Goal: Communication & Community: Ask a question

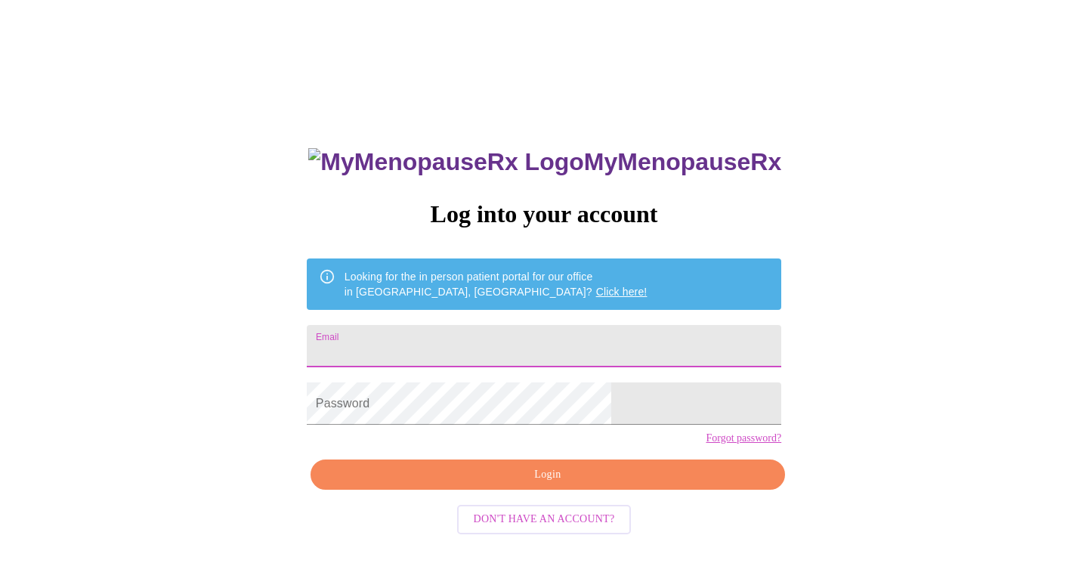
click at [499, 340] on input "Email" at bounding box center [544, 346] width 474 height 42
type input "[EMAIL_ADDRESS][DOMAIN_NAME]"
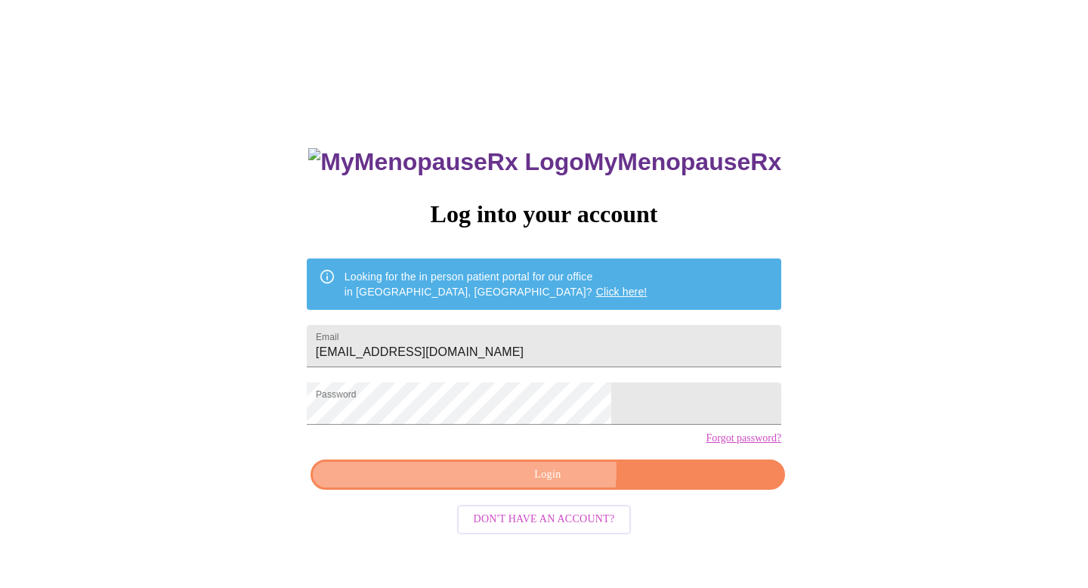
click at [532, 484] on span "Login" at bounding box center [548, 474] width 440 height 19
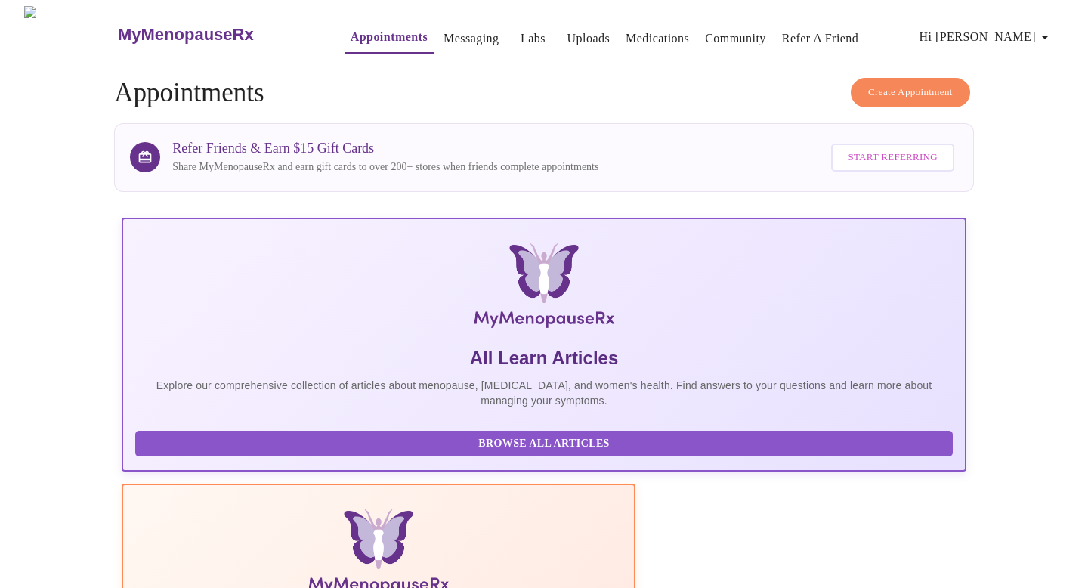
click at [902, 87] on span "Create Appointment" at bounding box center [910, 92] width 85 height 17
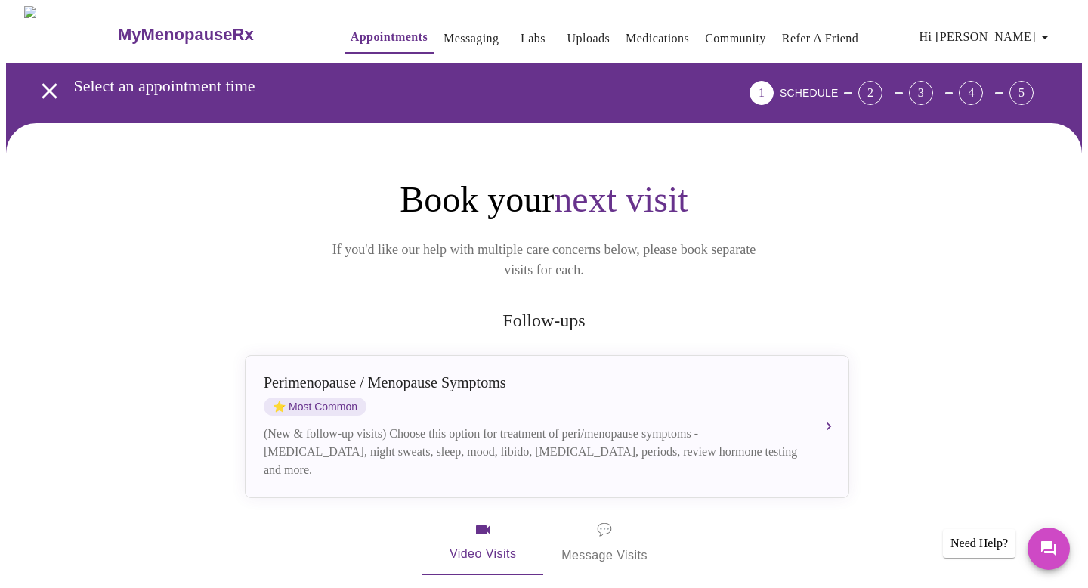
click at [449, 35] on link "Messaging" at bounding box center [470, 38] width 55 height 21
